Goal: Navigation & Orientation: Understand site structure

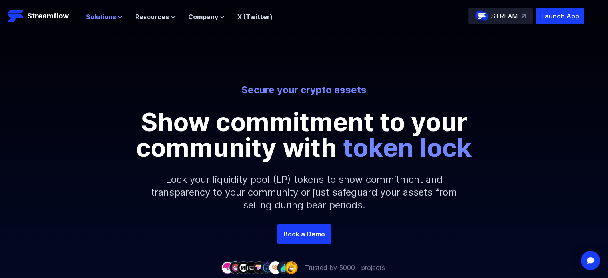
click at [94, 17] on span "Solutions" at bounding box center [101, 17] width 30 height 10
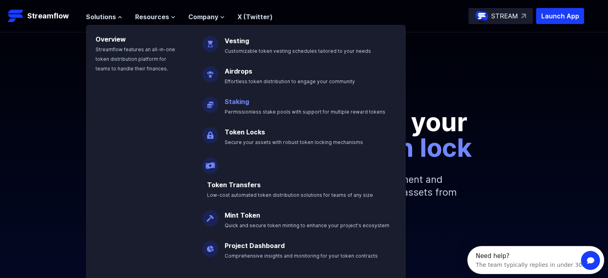
drag, startPoint x: 238, startPoint y: 96, endPoint x: 227, endPoint y: 106, distance: 15.0
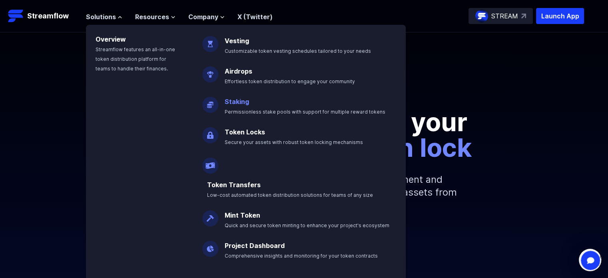
drag, startPoint x: 227, startPoint y: 106, endPoint x: 219, endPoint y: 98, distance: 10.7
drag, startPoint x: 219, startPoint y: 98, endPoint x: 373, endPoint y: 111, distance: 154.9
click at [373, 111] on span "Permissionless stake pools with support for multiple reward tokens" at bounding box center [305, 112] width 161 height 6
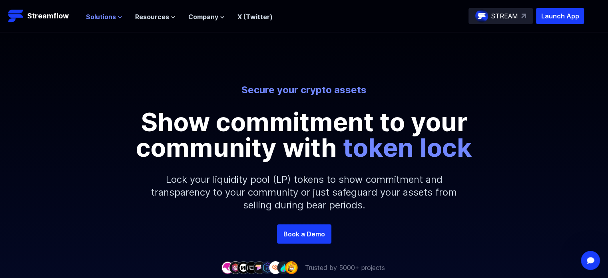
click at [101, 18] on span "Solutions" at bounding box center [101, 17] width 30 height 10
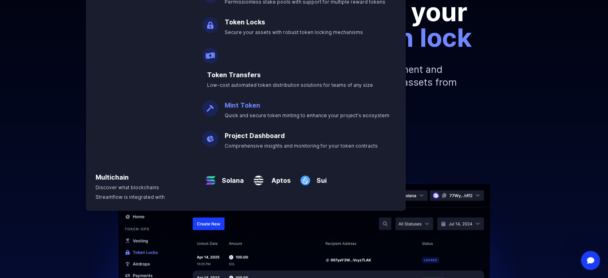
scroll to position [116, 0]
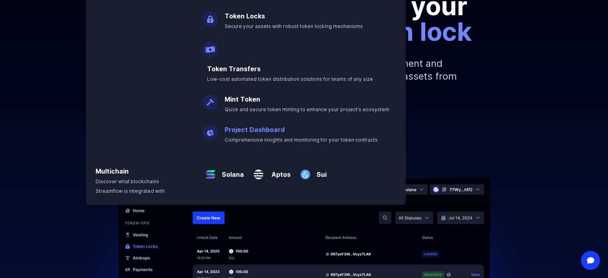
click at [261, 126] on link "Project Dashboard" at bounding box center [255, 130] width 60 height 8
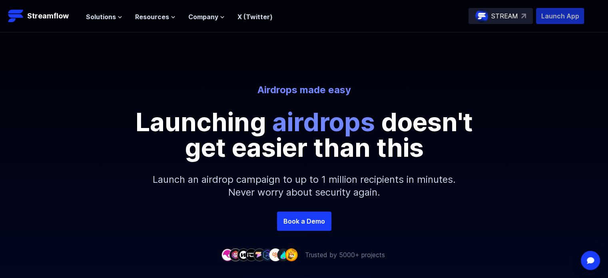
click at [551, 20] on p "Launch App" at bounding box center [560, 16] width 48 height 16
